Goal: Browse casually: Explore the website without a specific task or goal

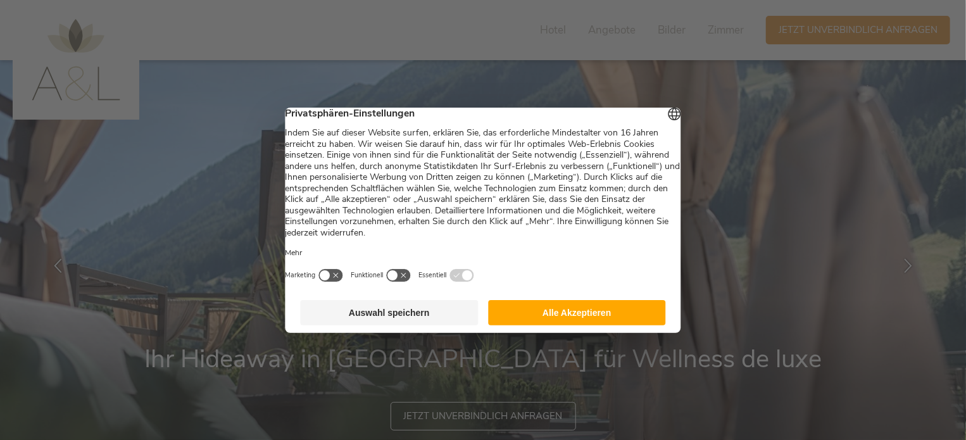
click at [404, 317] on button "Auswahl speichern" at bounding box center [390, 312] width 178 height 25
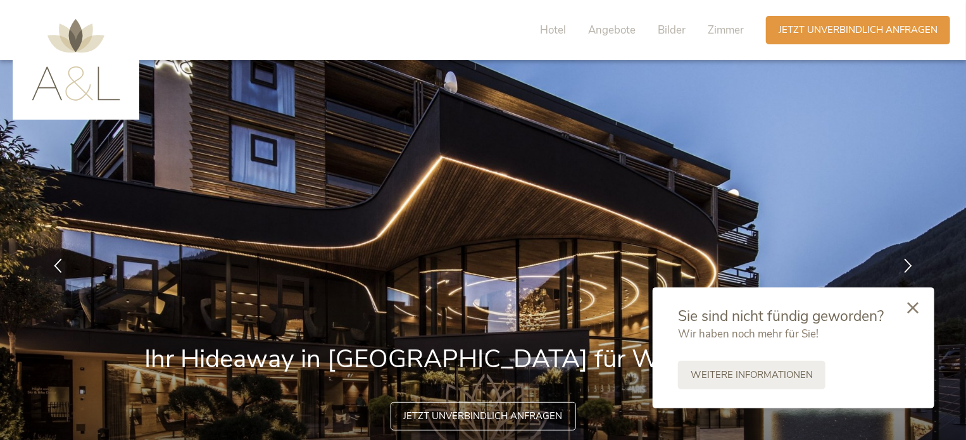
click at [921, 311] on div at bounding box center [912, 308] width 43 height 45
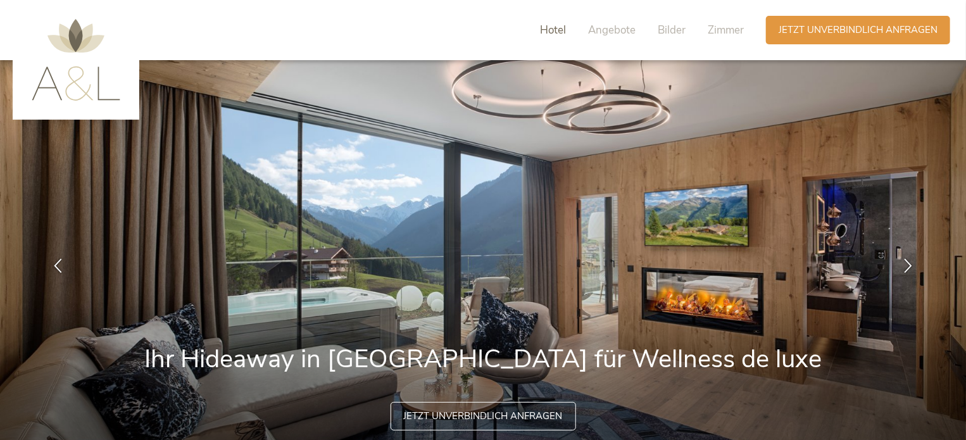
click at [560, 28] on span "Hotel" at bounding box center [553, 30] width 26 height 15
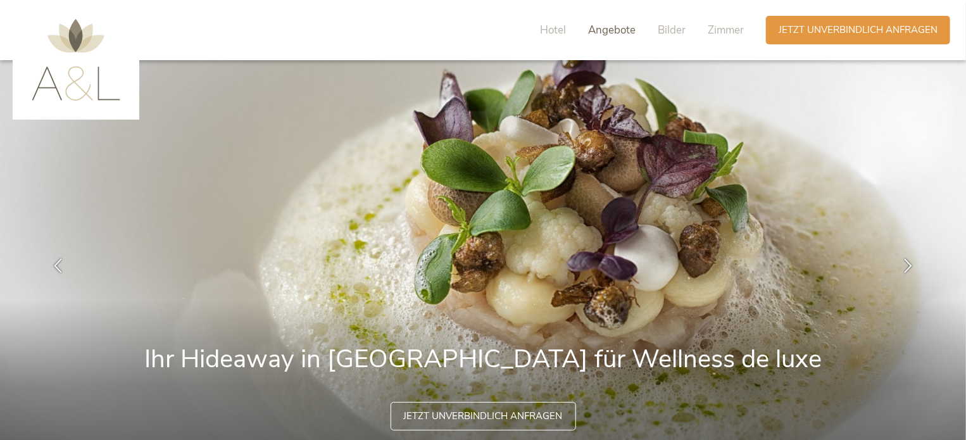
click at [605, 28] on span "Angebote" at bounding box center [611, 30] width 47 height 15
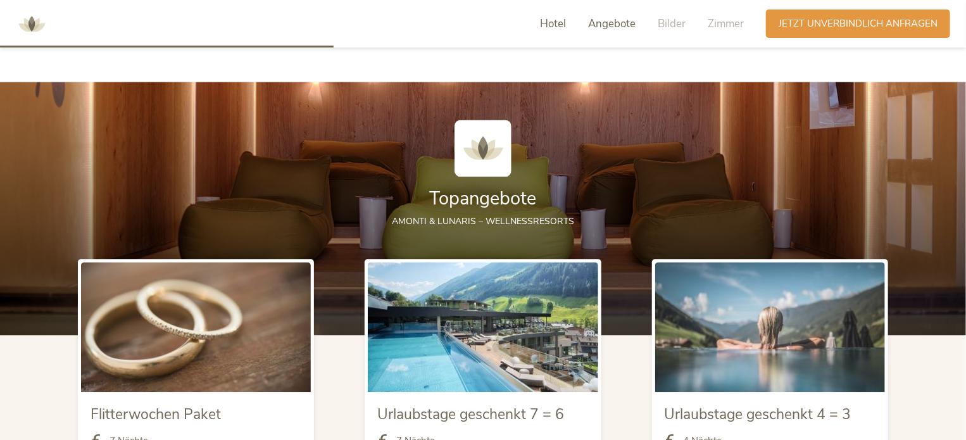
scroll to position [1352, 0]
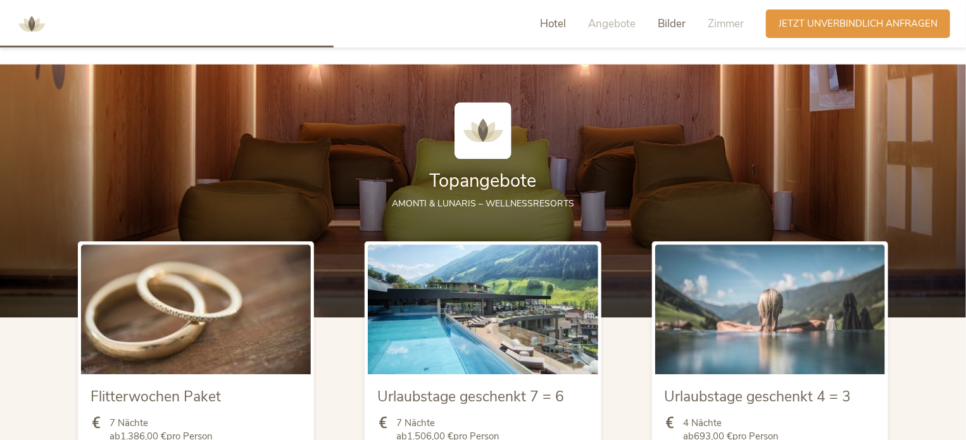
click at [666, 25] on span "Bilder" at bounding box center [672, 23] width 28 height 15
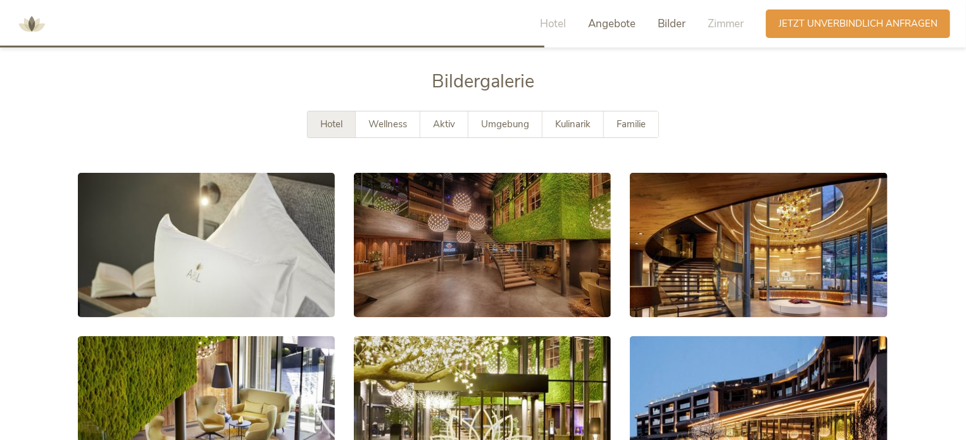
scroll to position [2278, 0]
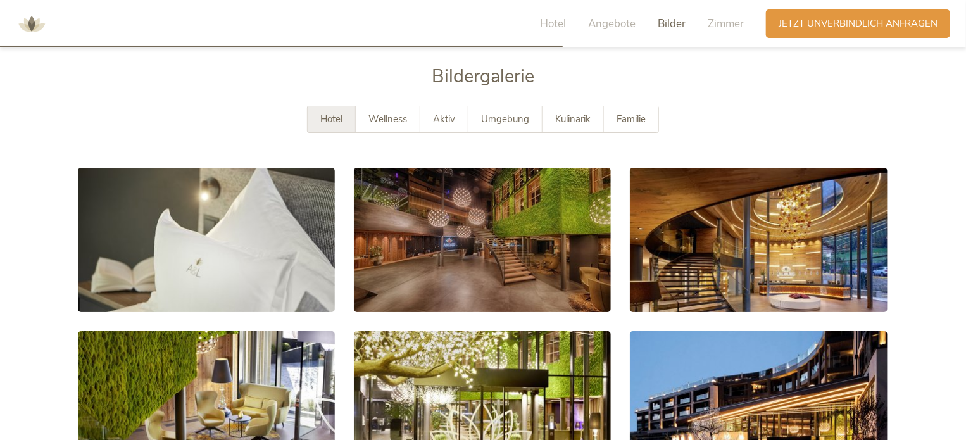
click at [345, 116] on div "Hotel" at bounding box center [332, 119] width 48 height 26
click at [643, 121] on span "Familie" at bounding box center [630, 119] width 29 height 13
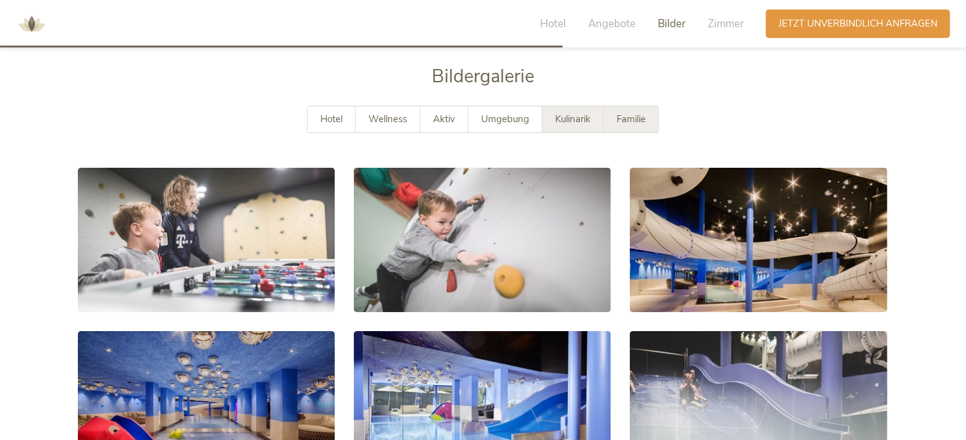
click at [559, 118] on span "Kulinarik" at bounding box center [572, 119] width 35 height 13
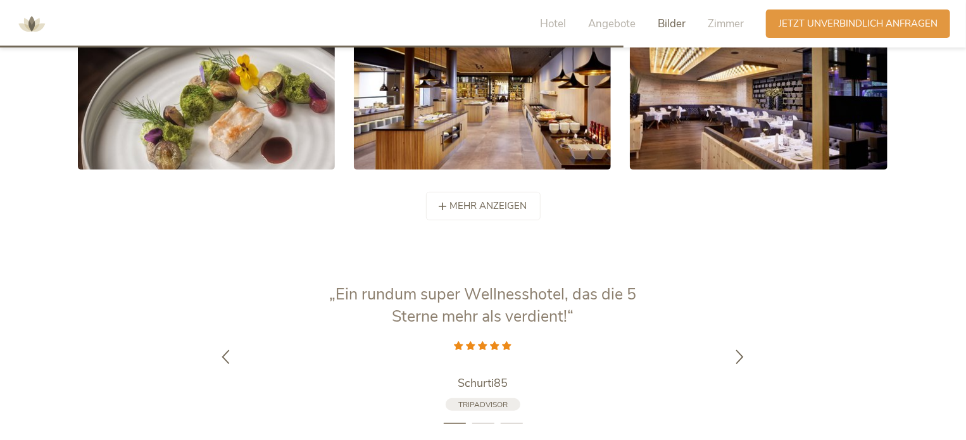
scroll to position [2595, 0]
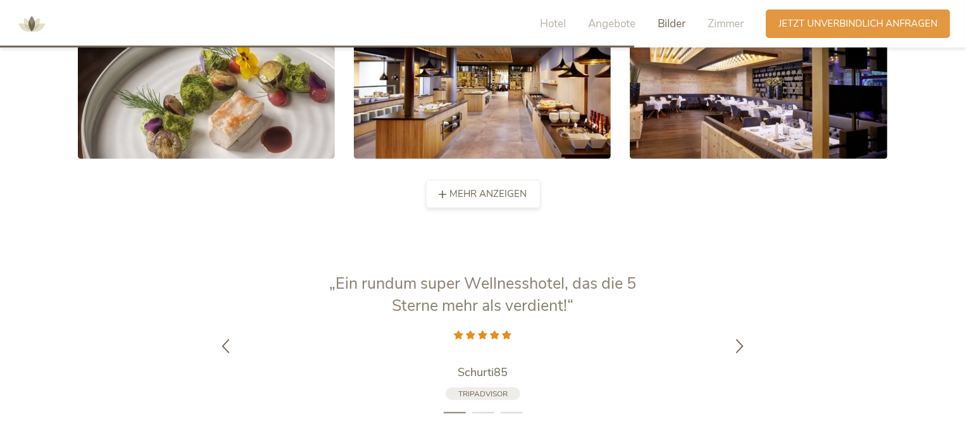
click at [489, 194] on span "mehr anzeigen" at bounding box center [488, 193] width 77 height 13
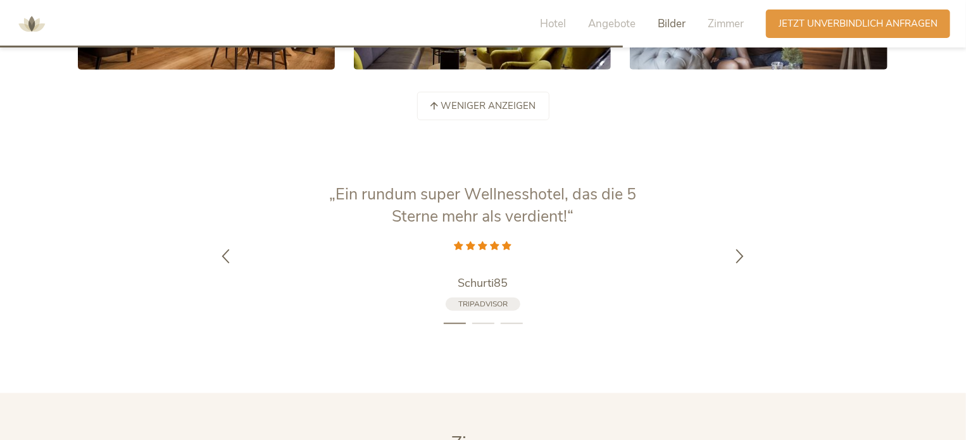
scroll to position [2848, 0]
click at [488, 304] on span "Tripadvisor" at bounding box center [482, 304] width 49 height 10
